Goal: Task Accomplishment & Management: Use online tool/utility

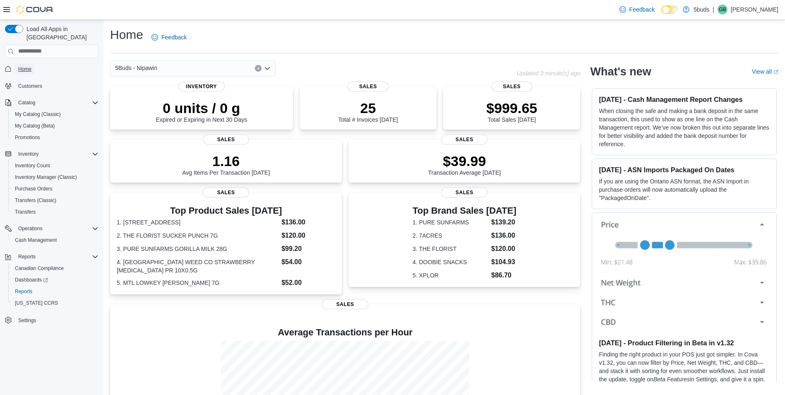
click at [30, 66] on span "Home" at bounding box center [24, 69] width 13 height 7
click at [31, 66] on span "Home" at bounding box center [24, 69] width 13 height 7
click at [37, 286] on div "Reports" at bounding box center [55, 291] width 87 height 10
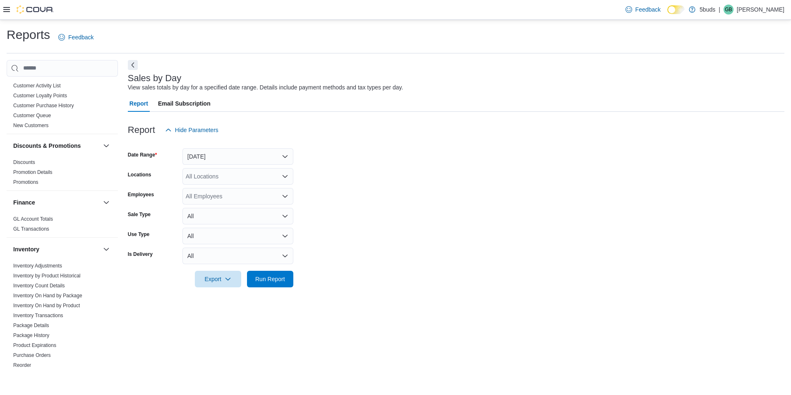
scroll to position [207, 0]
click at [8, 11] on icon at bounding box center [6, 9] width 7 height 7
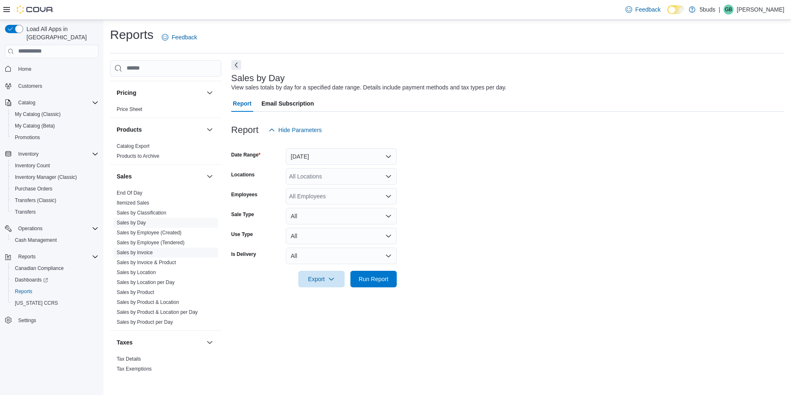
scroll to position [598, 0]
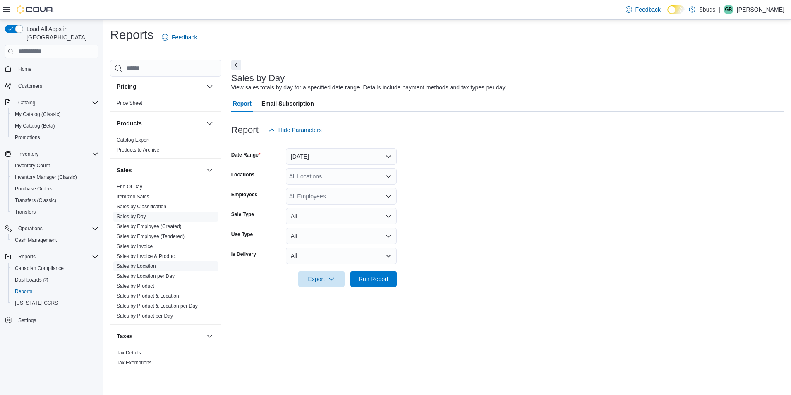
click at [160, 261] on span "Sales by Location" at bounding box center [165, 266] width 105 height 10
click at [147, 263] on link "Sales by Location" at bounding box center [136, 266] width 39 height 6
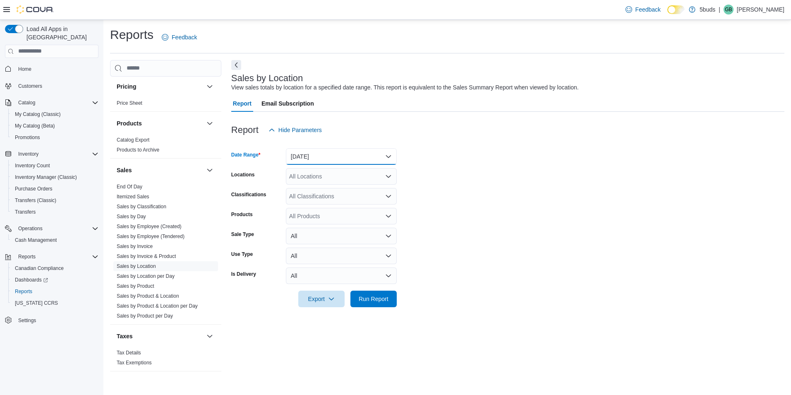
click at [325, 157] on button "[DATE]" at bounding box center [341, 156] width 111 height 17
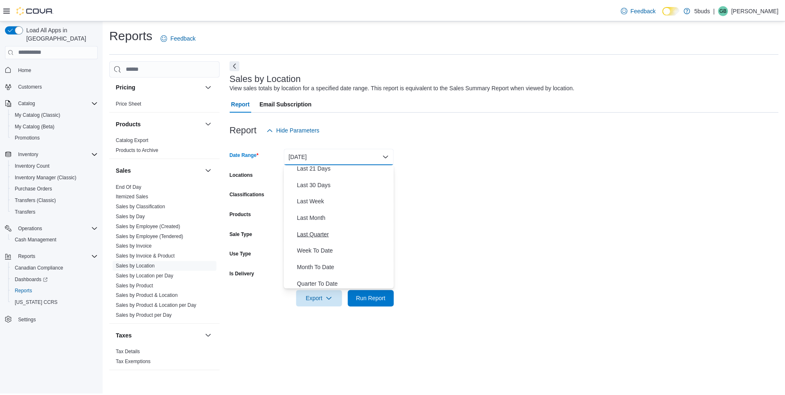
scroll to position [124, 0]
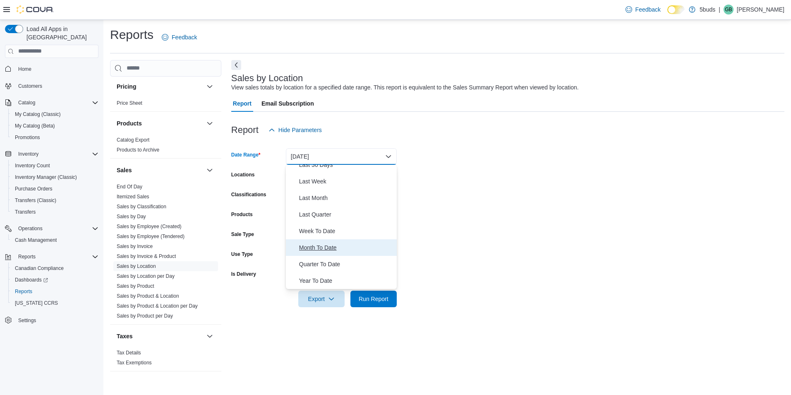
click at [328, 247] on span "Month To Date" at bounding box center [346, 247] width 94 height 10
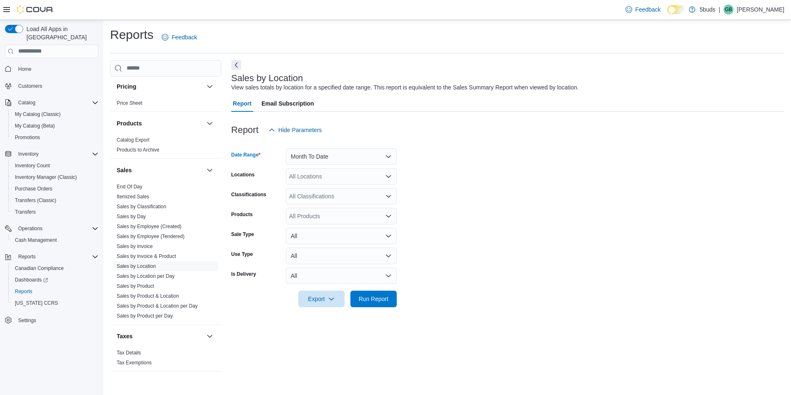
click at [327, 178] on div "All Locations" at bounding box center [341, 176] width 111 height 17
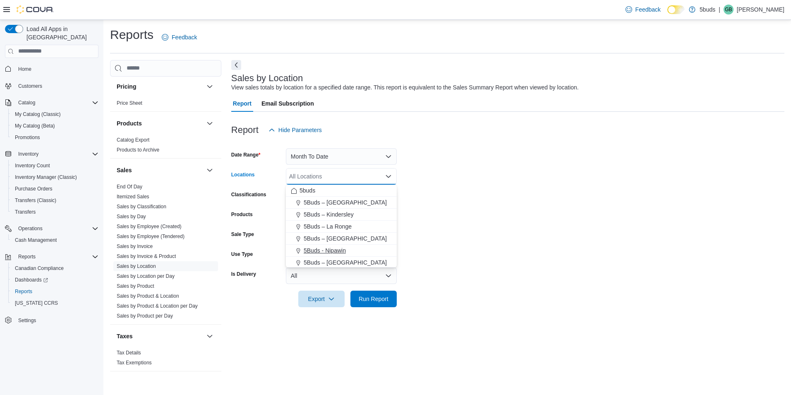
click at [337, 250] on span "5Buds - Nipawin" at bounding box center [325, 250] width 42 height 8
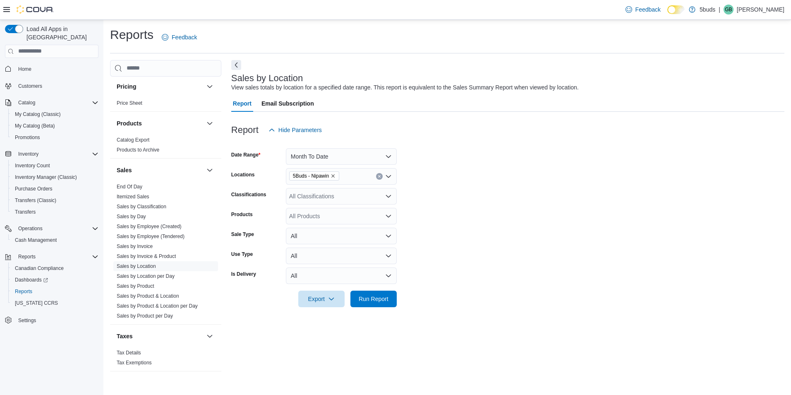
click at [430, 245] on form "Date Range Month To Date Locations 5Buds - Nipawin Classifications All Classifi…" at bounding box center [507, 222] width 553 height 169
click at [370, 297] on span "Run Report" at bounding box center [374, 298] width 30 height 8
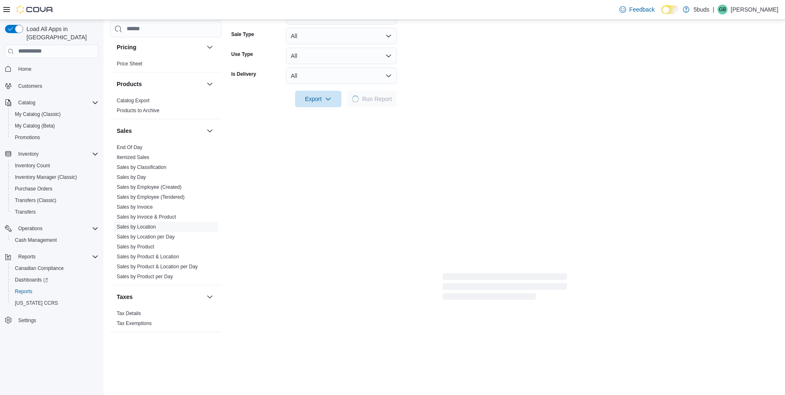
scroll to position [207, 0]
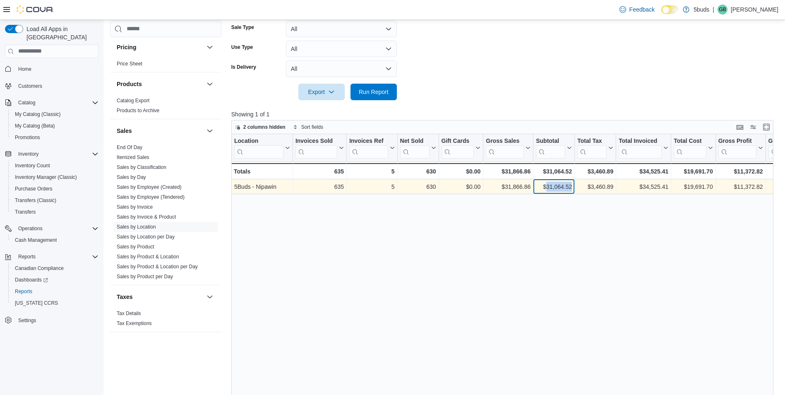
drag, startPoint x: 545, startPoint y: 187, endPoint x: 576, endPoint y: 187, distance: 31.0
click at [576, 187] on div "5Buds - Nipawin - Location, column 1, row 1 635 - Invoices Sold, column 2, row …" at bounding box center [698, 186] width 934 height 15
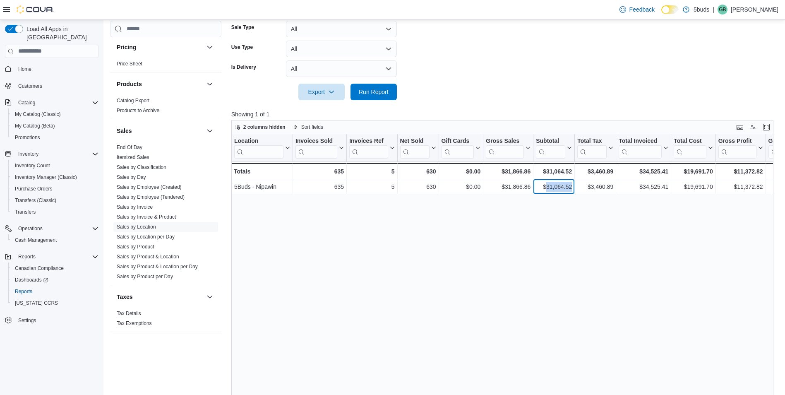
copy div "31,064.52 - Subtotal, column 7, row 1"
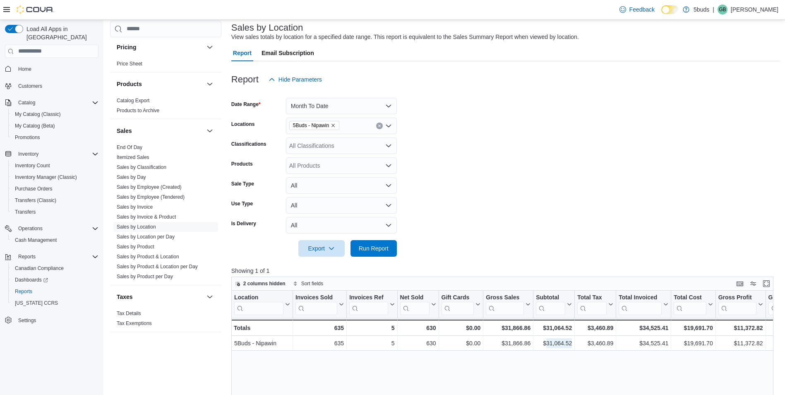
scroll to position [41, 0]
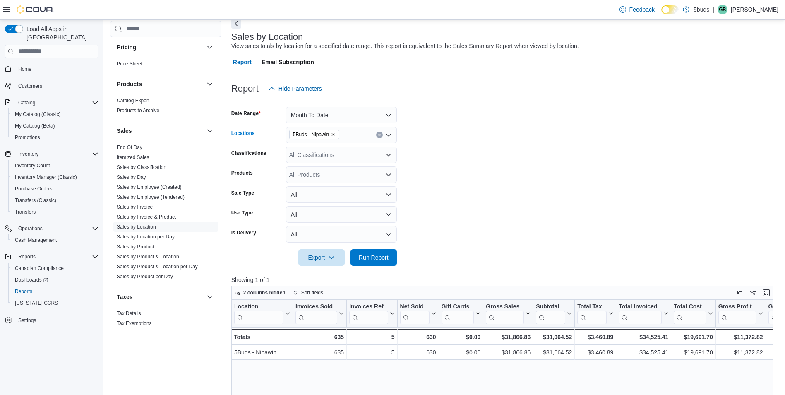
click at [337, 134] on span "5Buds - Nipawin" at bounding box center [314, 134] width 50 height 9
click at [342, 116] on button "Month To Date" at bounding box center [341, 115] width 111 height 17
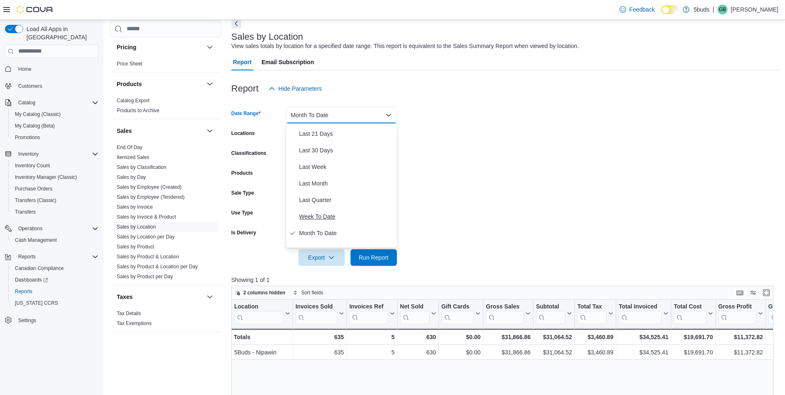
scroll to position [83, 0]
click at [320, 182] on span "Last Week" at bounding box center [346, 181] width 94 height 10
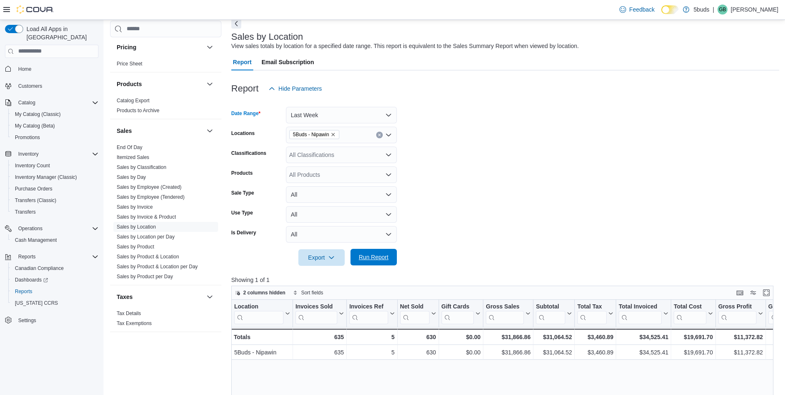
click at [379, 251] on span "Run Report" at bounding box center [373, 257] width 36 height 17
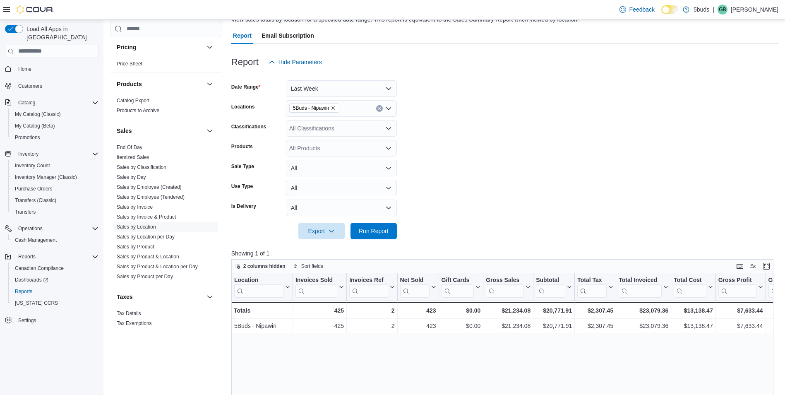
scroll to position [83, 0]
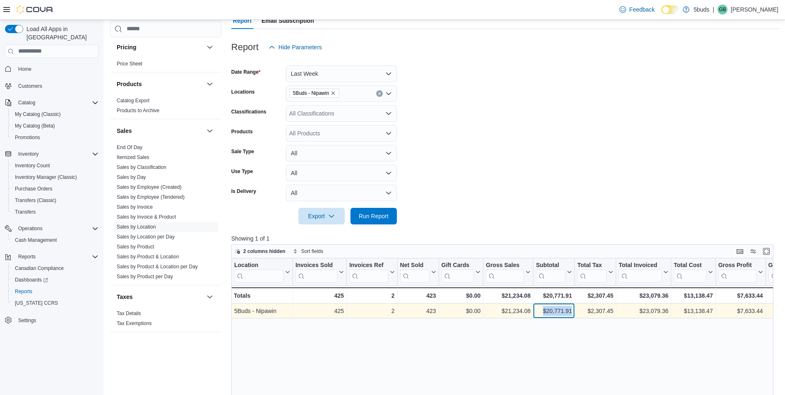
drag, startPoint x: 543, startPoint y: 311, endPoint x: 577, endPoint y: 309, distance: 33.9
click at [577, 309] on div "5Buds - Nipawin - Location, column 1, row 1 425 - Invoices Sold, column 2, row …" at bounding box center [698, 310] width 934 height 15
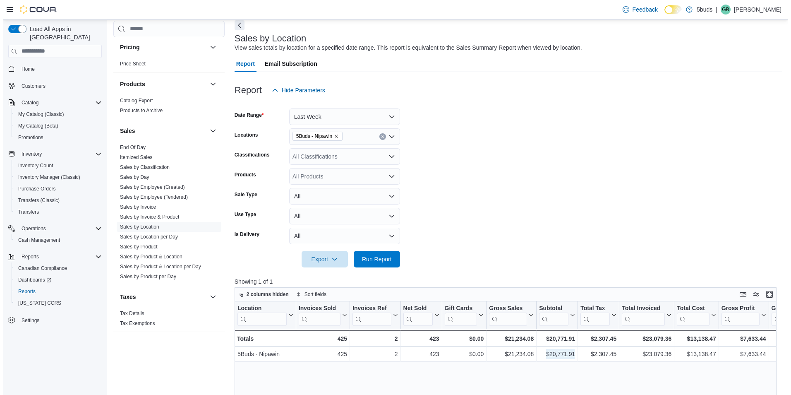
scroll to position [0, 0]
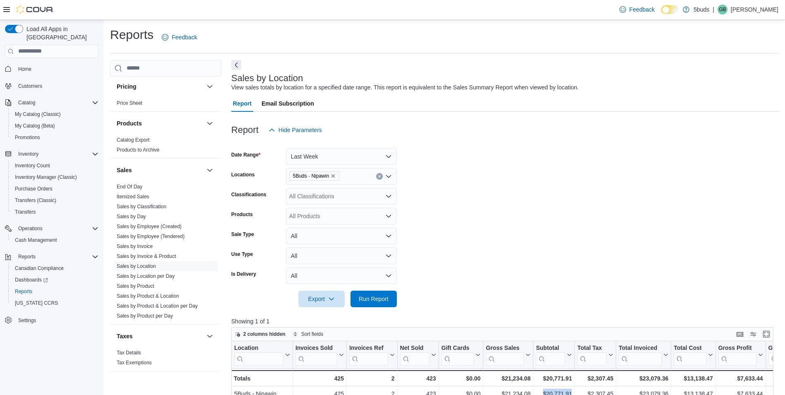
click at [45, 64] on span "Home" at bounding box center [57, 69] width 84 height 10
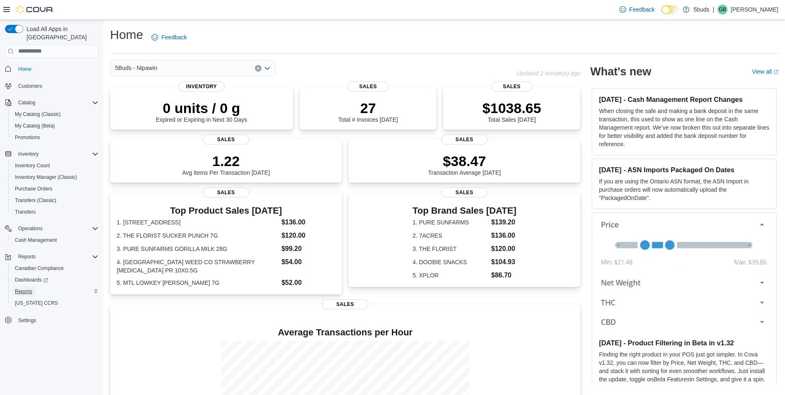
click at [35, 286] on link "Reports" at bounding box center [24, 291] width 24 height 10
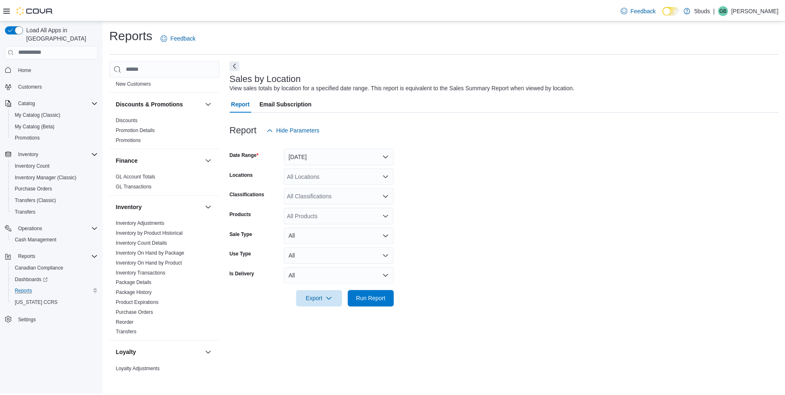
scroll to position [248, 0]
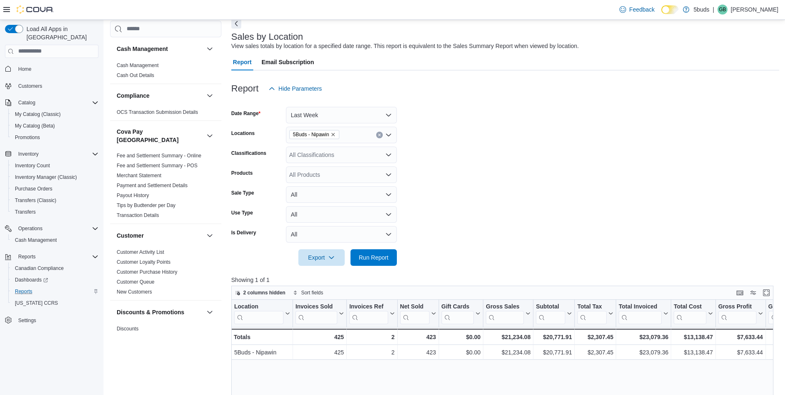
scroll to position [83, 0]
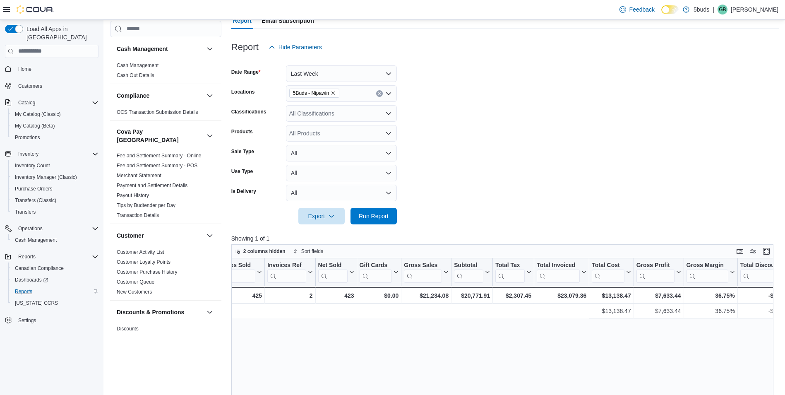
drag, startPoint x: 620, startPoint y: 330, endPoint x: 625, endPoint y: 327, distance: 5.9
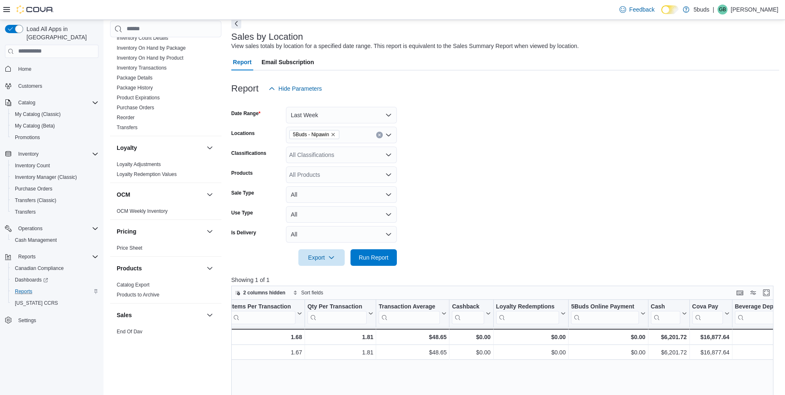
scroll to position [538, 0]
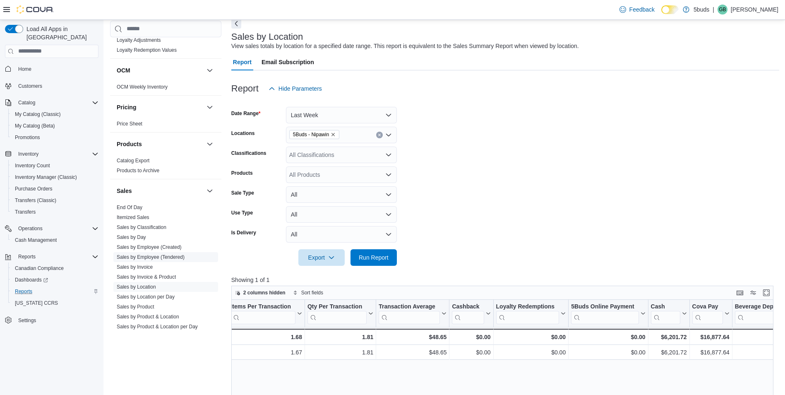
click at [175, 254] on link "Sales by Employee (Tendered)" at bounding box center [151, 257] width 68 height 6
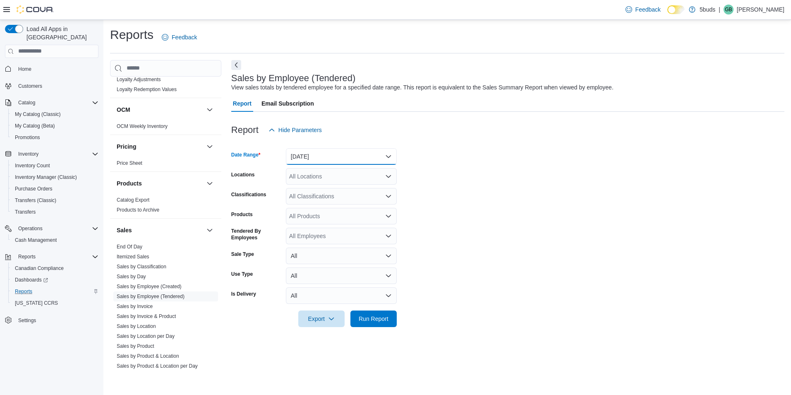
click at [311, 151] on button "[DATE]" at bounding box center [341, 156] width 111 height 17
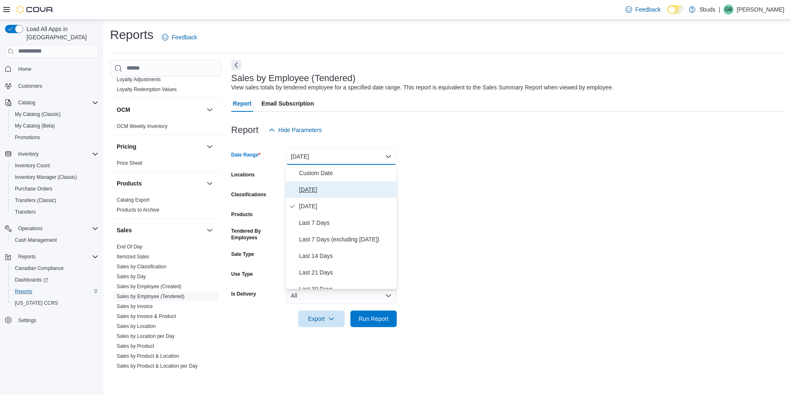
click at [312, 188] on span "[DATE]" at bounding box center [346, 189] width 94 height 10
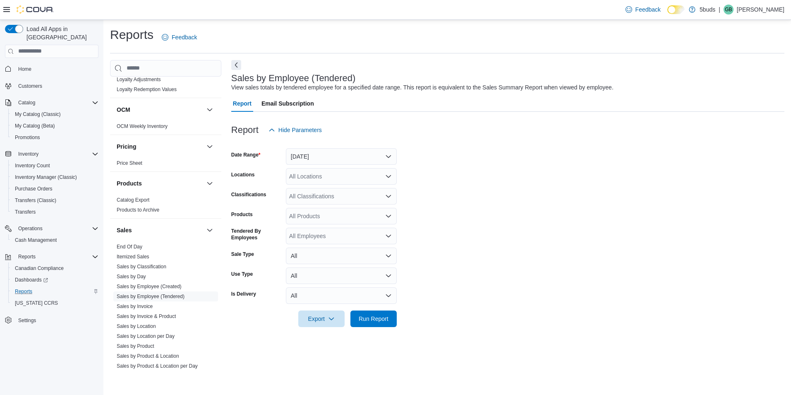
click at [324, 177] on div "All Locations" at bounding box center [341, 176] width 111 height 17
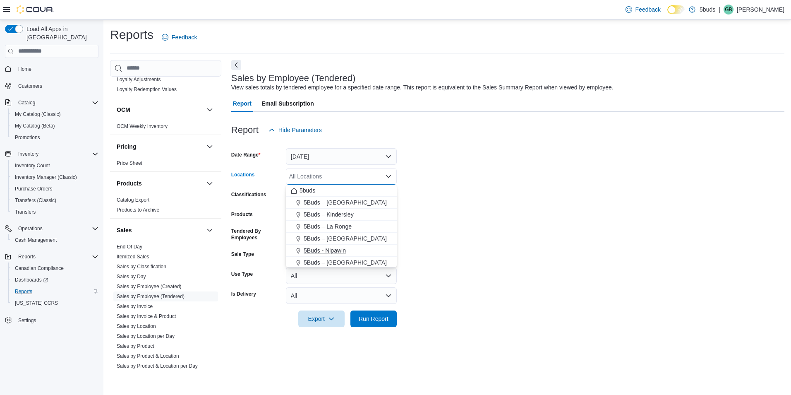
click at [330, 249] on span "5Buds - Nipawin" at bounding box center [325, 250] width 42 height 8
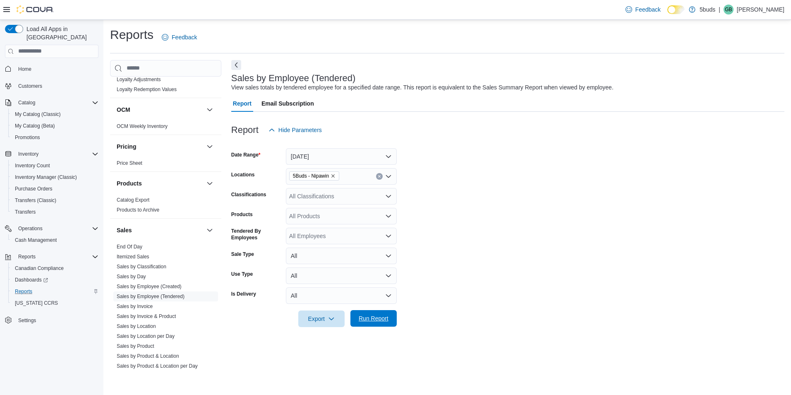
click at [366, 315] on span "Run Report" at bounding box center [374, 318] width 30 height 8
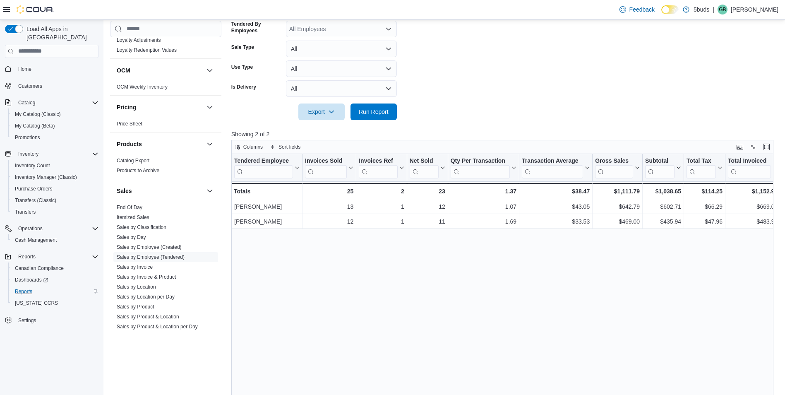
scroll to position [0, 69]
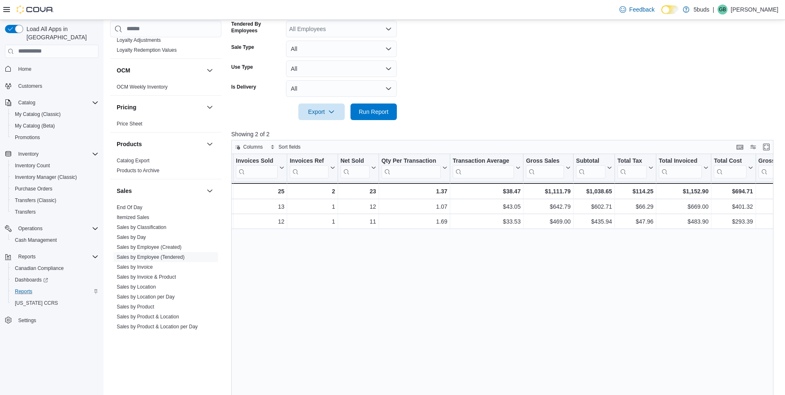
drag, startPoint x: 479, startPoint y: 271, endPoint x: 513, endPoint y: 273, distance: 34.4
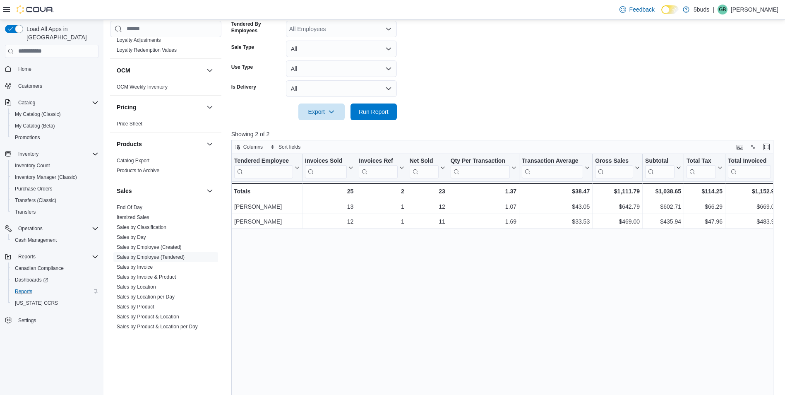
drag, startPoint x: 509, startPoint y: 273, endPoint x: 403, endPoint y: 260, distance: 106.7
click at [403, 260] on div "Tendered Employee Click to view column header actions Invoices Sold Click to vi…" at bounding box center [505, 305] width 548 height 302
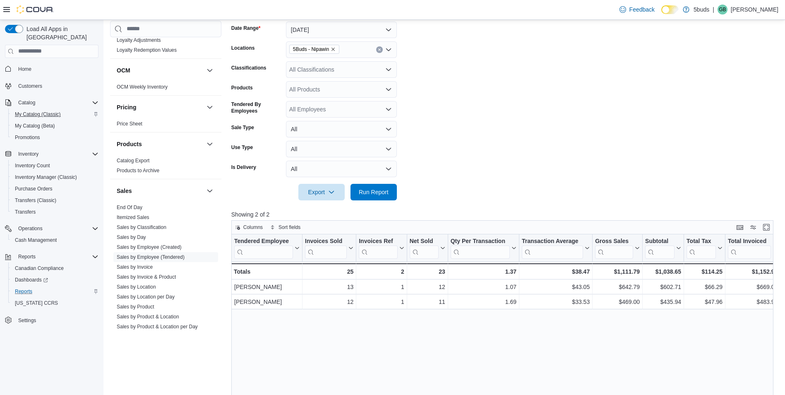
scroll to position [83, 0]
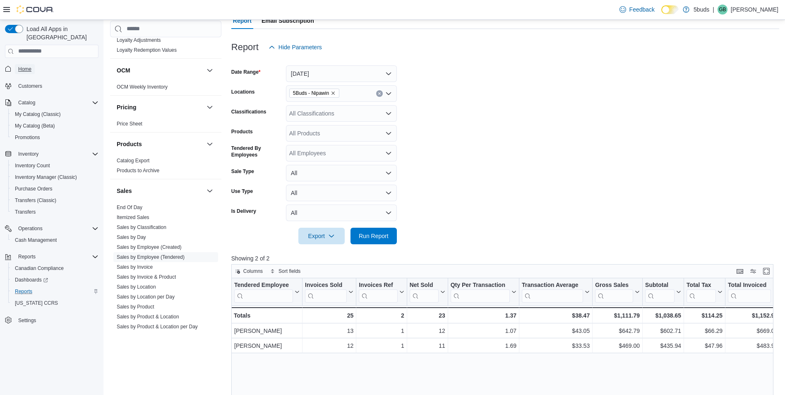
click at [30, 66] on span "Home" at bounding box center [24, 69] width 13 height 7
